Goal: Communication & Community: Answer question/provide support

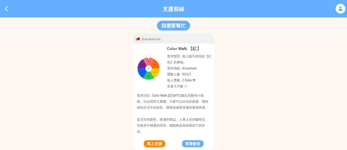
click at [150, 144] on button "馬上支援" at bounding box center [155, 143] width 22 height 7
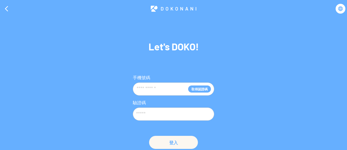
click at [159, 90] on input "text" at bounding box center [162, 89] width 52 height 10
type input "**********"
click at [157, 114] on input "text" at bounding box center [173, 113] width 81 height 13
click at [197, 89] on button "取得認證碼" at bounding box center [199, 88] width 23 height 7
click at [154, 113] on input "text" at bounding box center [173, 113] width 81 height 13
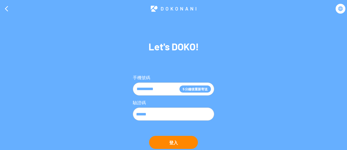
type input "******"
click at [173, 143] on button "登入" at bounding box center [173, 141] width 49 height 13
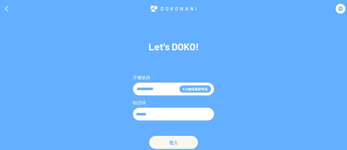
scroll to position [5, 0]
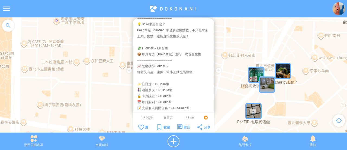
scroll to position [130, 0]
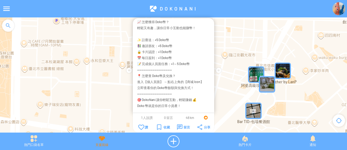
click at [103, 141] on div "支援前線" at bounding box center [102, 141] width 68 height 12
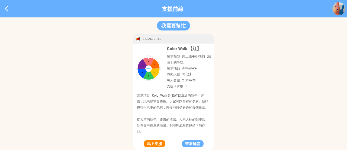
click at [150, 143] on button "馬上支援" at bounding box center [155, 143] width 22 height 7
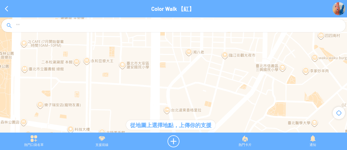
click at [186, 110] on div at bounding box center [173, 77] width 347 height 120
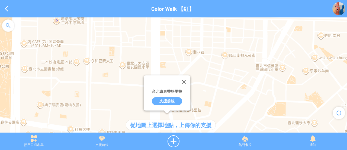
click at [173, 100] on div "支援前線" at bounding box center [167, 101] width 30 height 8
